Goal: Task Accomplishment & Management: Use online tool/utility

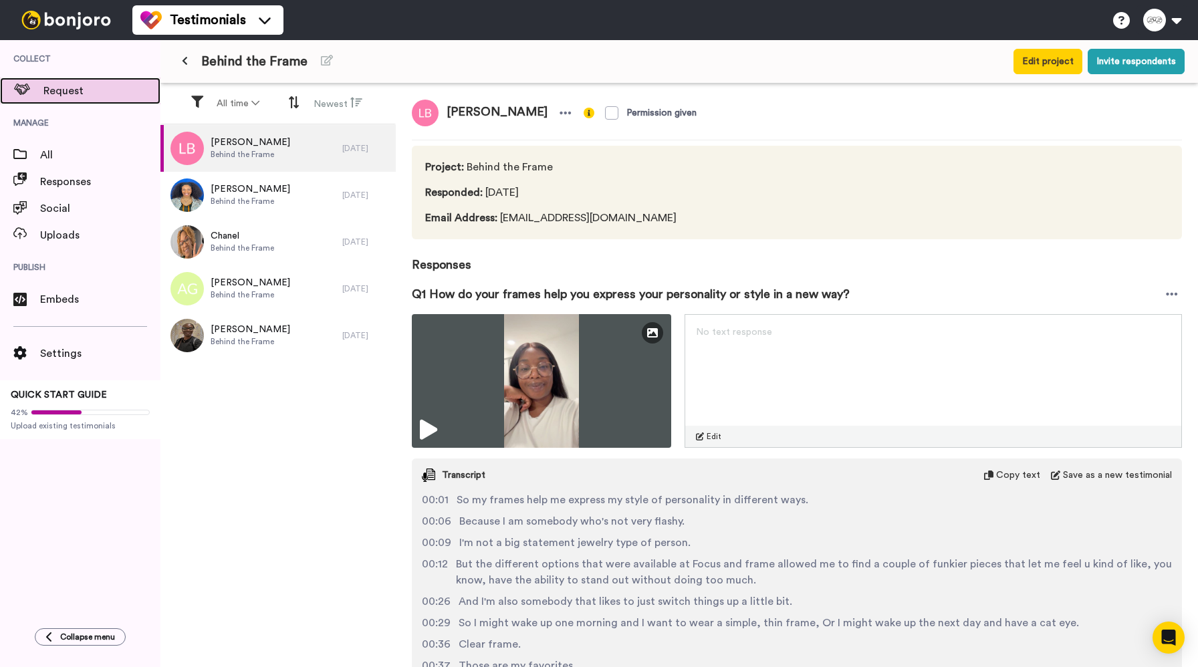
click at [73, 93] on span "Request" at bounding box center [101, 91] width 117 height 16
